Goal: Find specific page/section: Find specific page/section

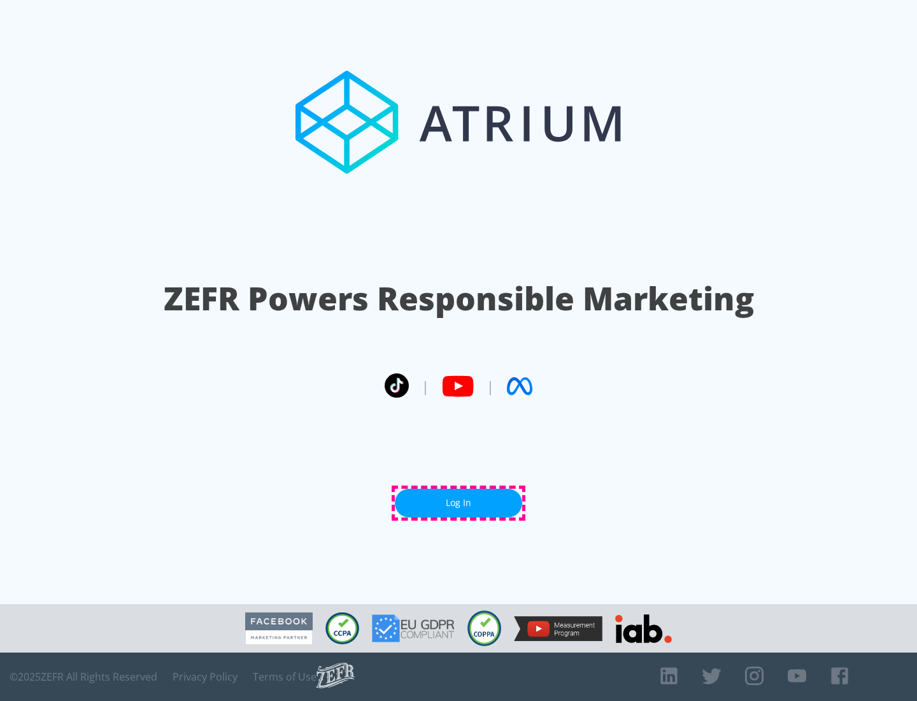
click at [459, 503] on link "Log In" at bounding box center [458, 503] width 127 height 29
